Goal: Use online tool/utility: Utilize a website feature to perform a specific function

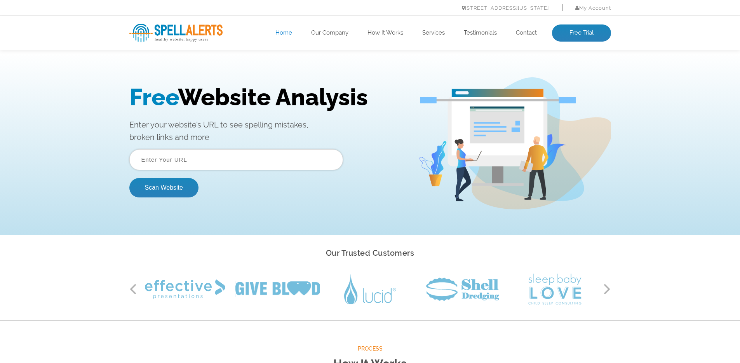
click at [204, 159] on input "text" at bounding box center [236, 159] width 214 height 21
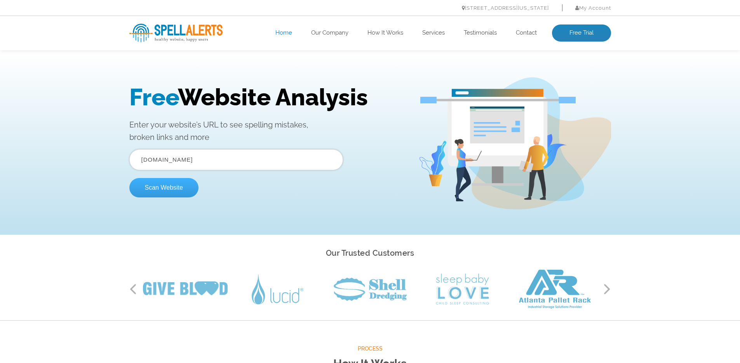
type input "leadersinbusiness.com.au"
click at [168, 186] on button "Scan Website" at bounding box center [163, 187] width 69 height 19
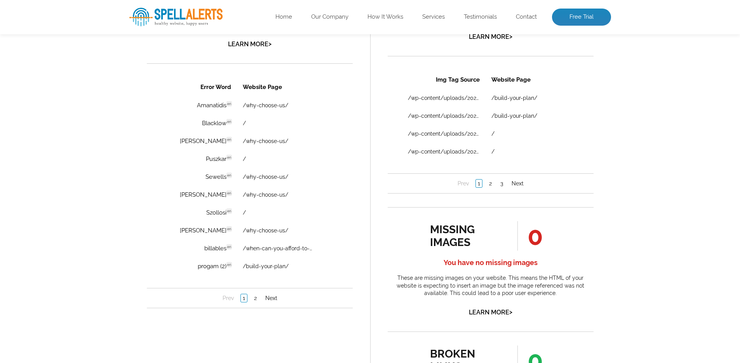
scroll to position [539, 0]
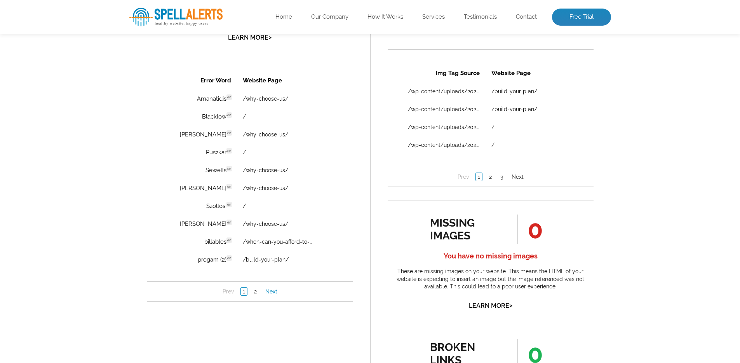
click at [272, 292] on link "Next" at bounding box center [271, 292] width 16 height 8
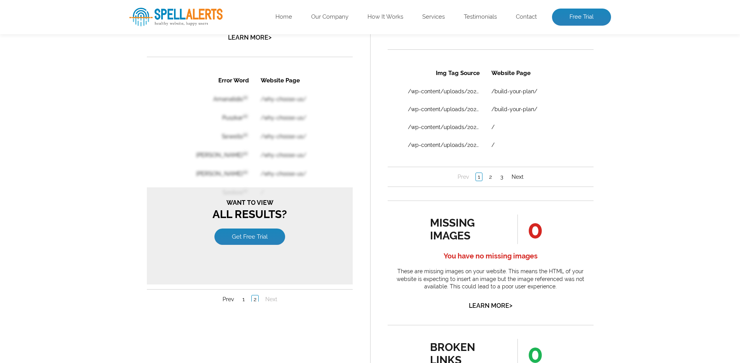
scroll to position [0, 0]
click at [281, 145] on table "Error Word Website Page Amanatidis en /why-choose-us/ Puszkar en /why-choose-us…" at bounding box center [249, 174] width 167 height 206
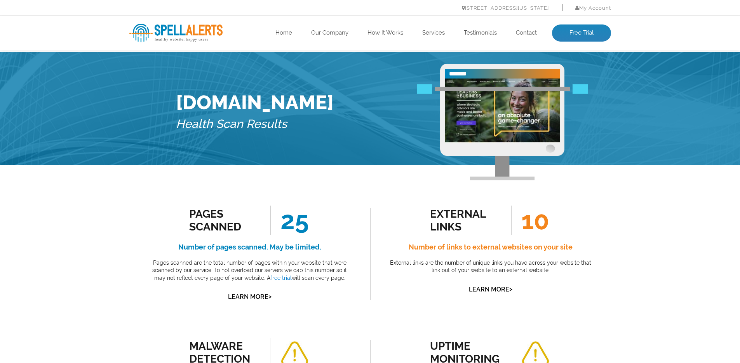
click at [334, 107] on h1 "[DOMAIN_NAME]" at bounding box center [255, 102] width 158 height 23
click at [285, 31] on link "Home" at bounding box center [284, 33] width 17 height 8
click at [206, 28] on img at bounding box center [175, 33] width 93 height 19
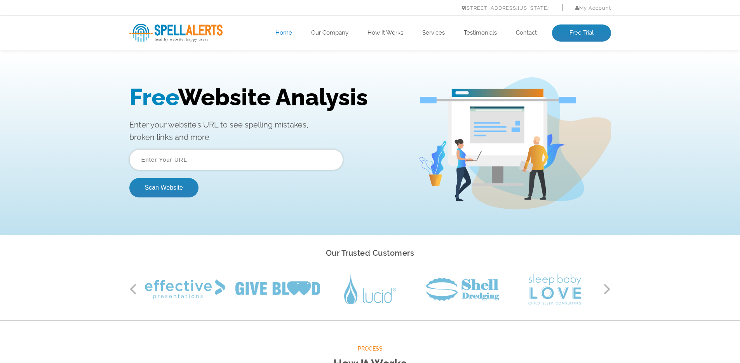
click at [255, 162] on input "text" at bounding box center [236, 159] width 214 height 21
type input "leadersinbusiness.com.au"
click at [181, 189] on button "Scan Website" at bounding box center [163, 187] width 69 height 19
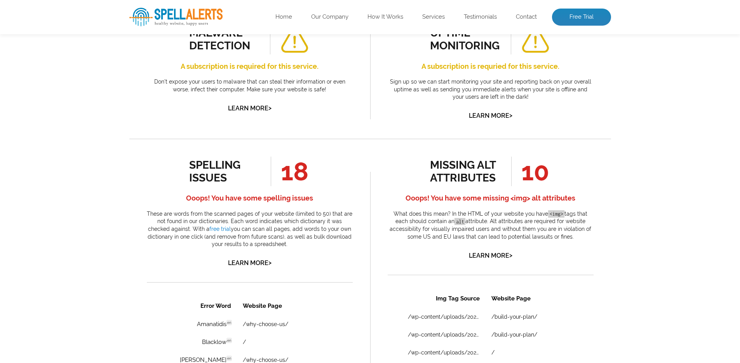
scroll to position [286, 0]
